Goal: Connect with others: Connect with others

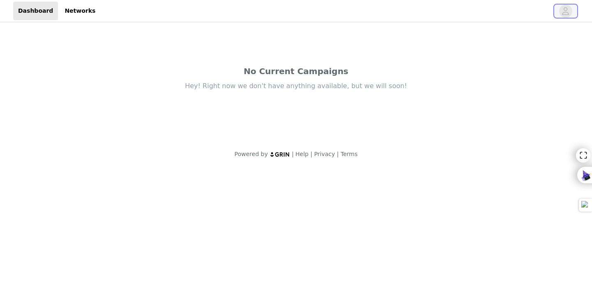
click at [564, 15] on icon "avatar" at bounding box center [566, 11] width 8 height 13
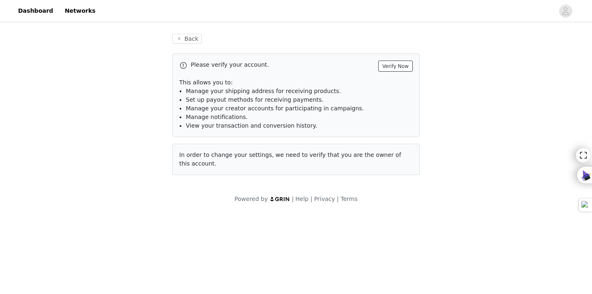
click at [396, 66] on button "Verify Now" at bounding box center [395, 65] width 35 height 11
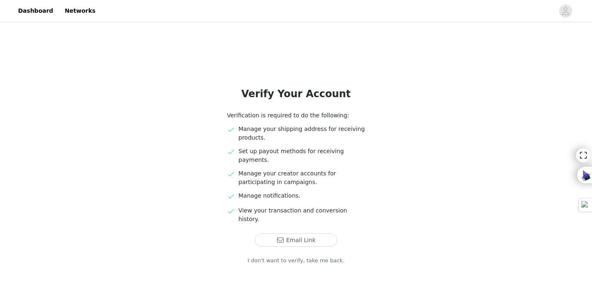
scroll to position [11, 0]
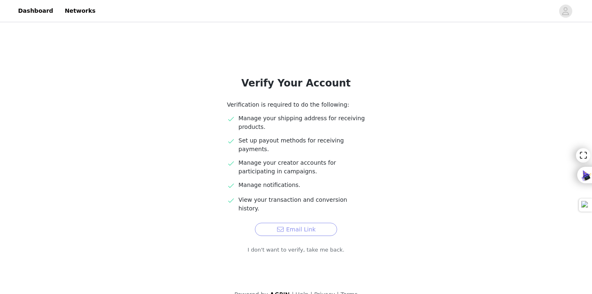
click at [295, 223] on button "Email Link" at bounding box center [296, 229] width 82 height 13
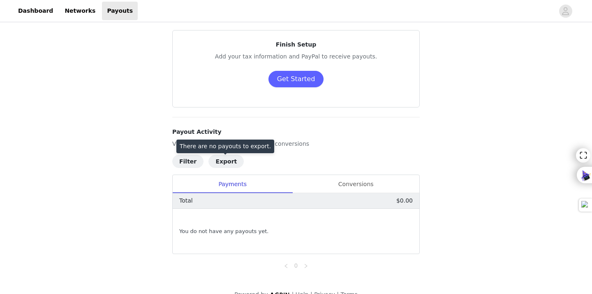
scroll to position [35, 0]
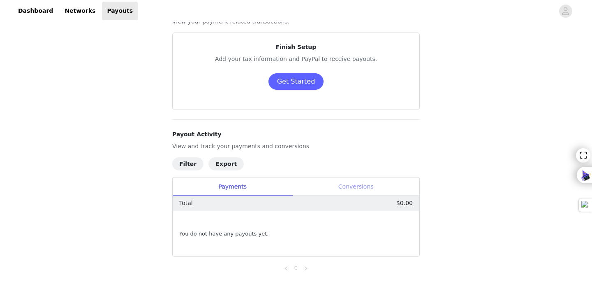
click at [334, 186] on div "Conversions" at bounding box center [355, 186] width 127 height 19
click at [240, 185] on div "Payments" at bounding box center [233, 186] width 120 height 19
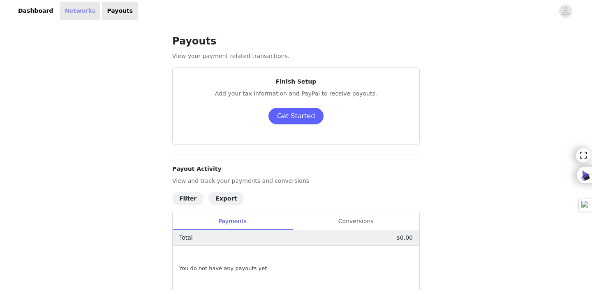
click at [70, 8] on link "Networks" at bounding box center [80, 11] width 41 height 19
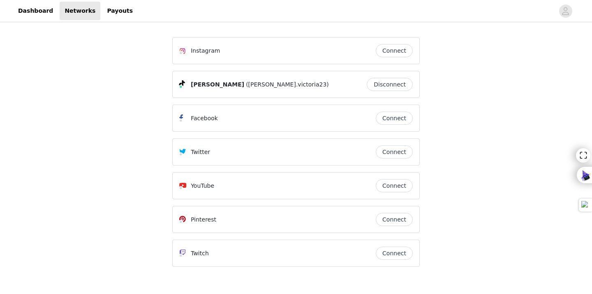
click at [393, 51] on button "Connect" at bounding box center [394, 50] width 37 height 13
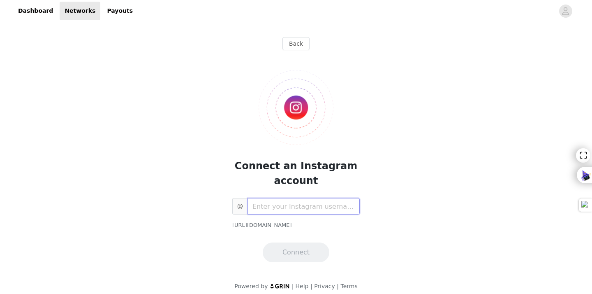
click at [272, 208] on input "text" at bounding box center [304, 206] width 112 height 16
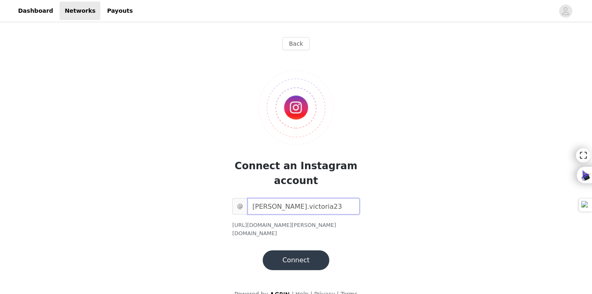
type input "[PERSON_NAME].victoria23"
click at [293, 255] on button "Connect" at bounding box center [296, 260] width 67 height 20
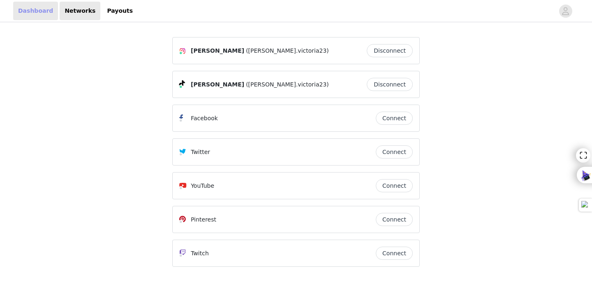
click at [21, 11] on link "Dashboard" at bounding box center [35, 11] width 45 height 19
